Goal: Answer question/provide support

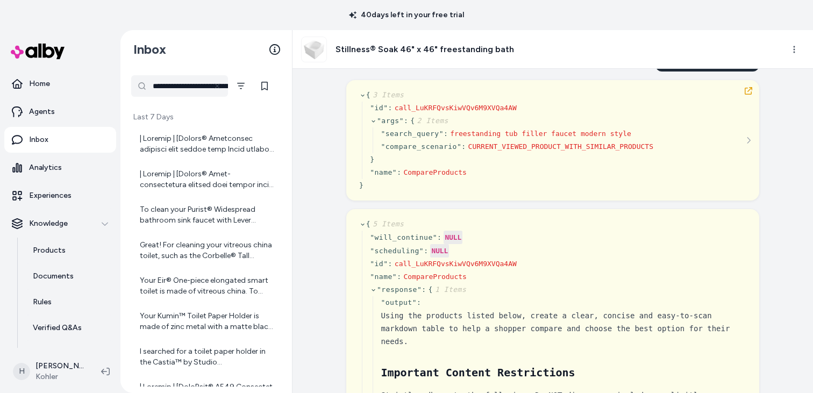
scroll to position [406, 0]
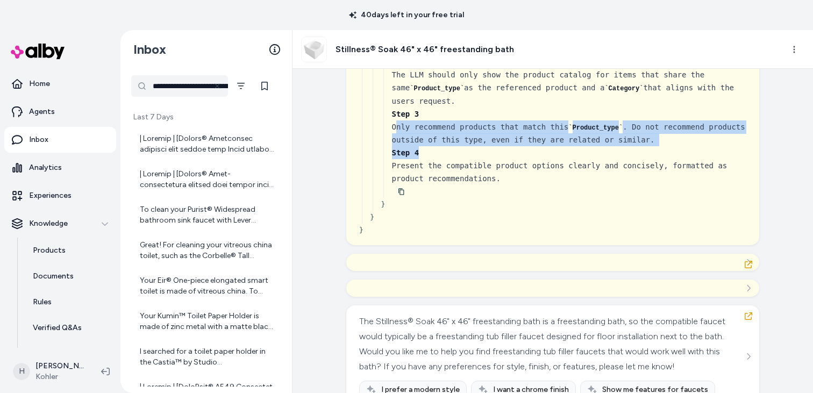
drag, startPoint x: 395, startPoint y: 213, endPoint x: 540, endPoint y: 247, distance: 148.2
click at [540, 185] on div "Step 1 Use {{action:Ask product advisor:db3d7ab4-55da-4ca4-8713-d9523388e970}} …" at bounding box center [569, 94] width 354 height 181
click at [540, 185] on div "Step 4 Present the compatible product options clearly and concisely, formatted …" at bounding box center [569, 165] width 354 height 39
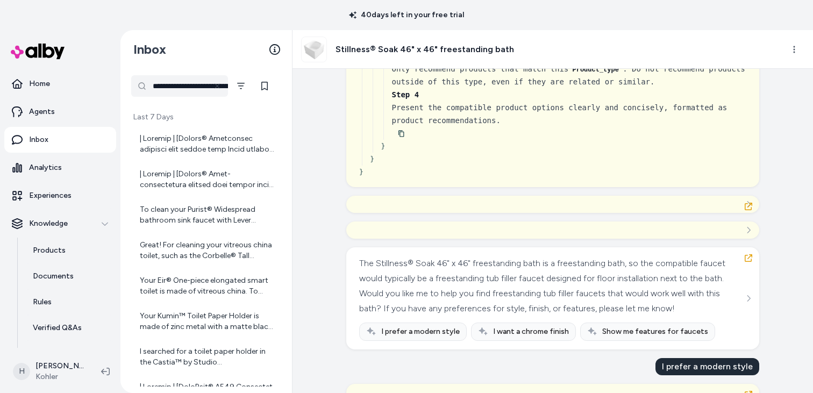
scroll to position [470, 0]
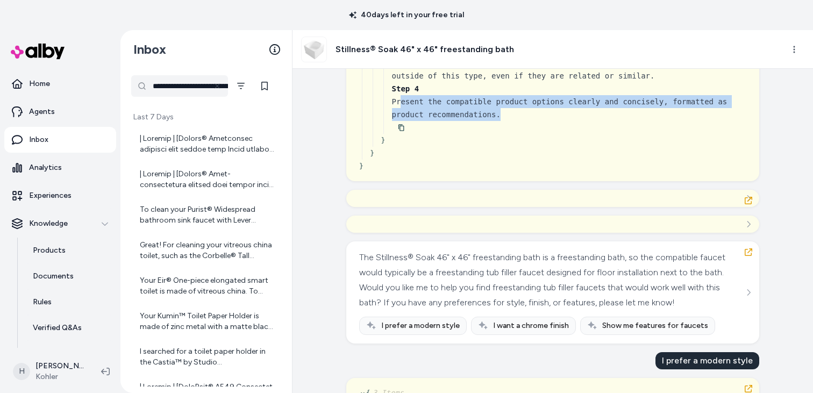
drag, startPoint x: 399, startPoint y: 193, endPoint x: 544, endPoint y: 198, distance: 145.9
click at [544, 121] on div "Step 4 Present the compatible product options clearly and concisely, formatted …" at bounding box center [569, 101] width 354 height 39
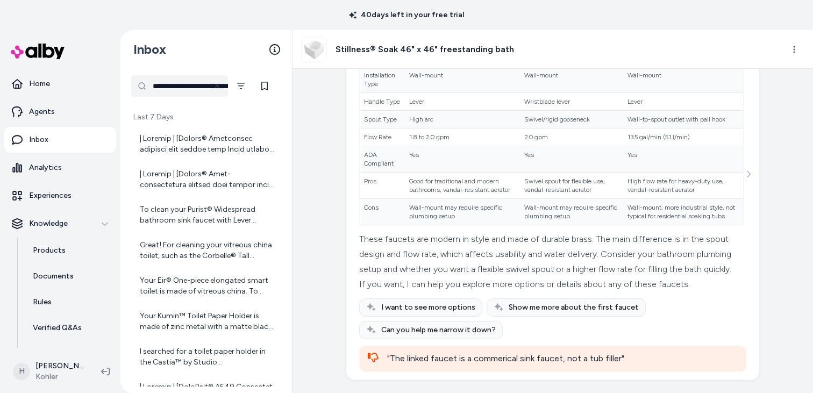
scroll to position [5913, 0]
drag, startPoint x: 361, startPoint y: 233, endPoint x: 426, endPoint y: 264, distance: 71.7
drag, startPoint x: 426, startPoint y: 264, endPoint x: 350, endPoint y: 225, distance: 85.2
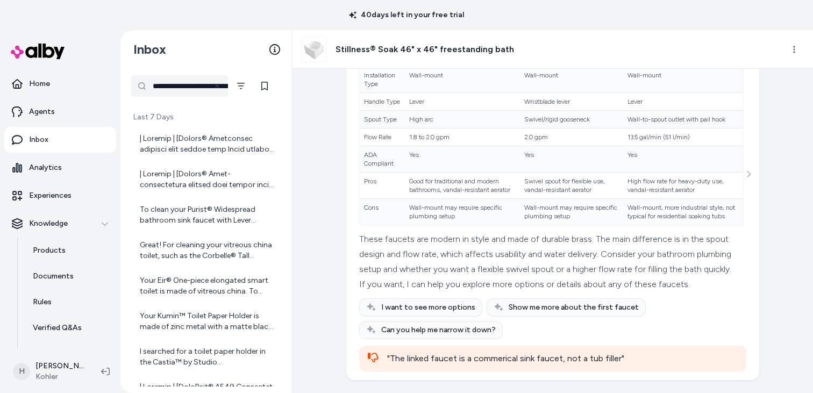
scroll to position [6076, 0]
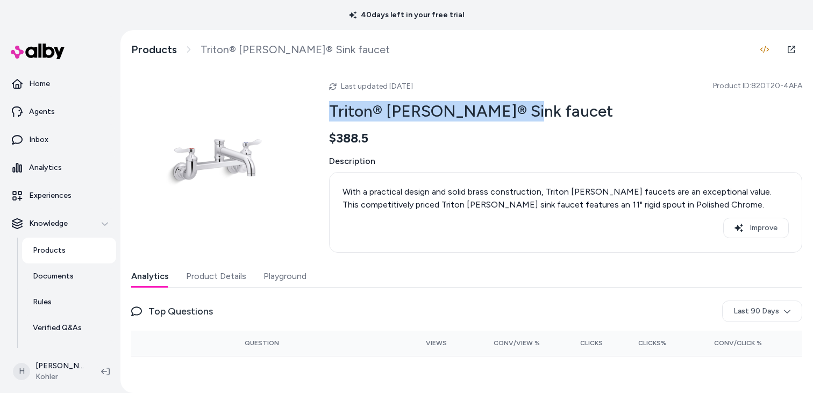
drag, startPoint x: 322, startPoint y: 112, endPoint x: 586, endPoint y: 110, distance: 264.1
click at [586, 110] on div "Last updated Aug 14, 2025 Product ID: 820T20-4AFA Triton® Bowe® Sink faucet $38…" at bounding box center [466, 163] width 671 height 180
copy h2 "Triton® [PERSON_NAME]® Sink faucet"
